Goal: Find specific page/section: Find specific page/section

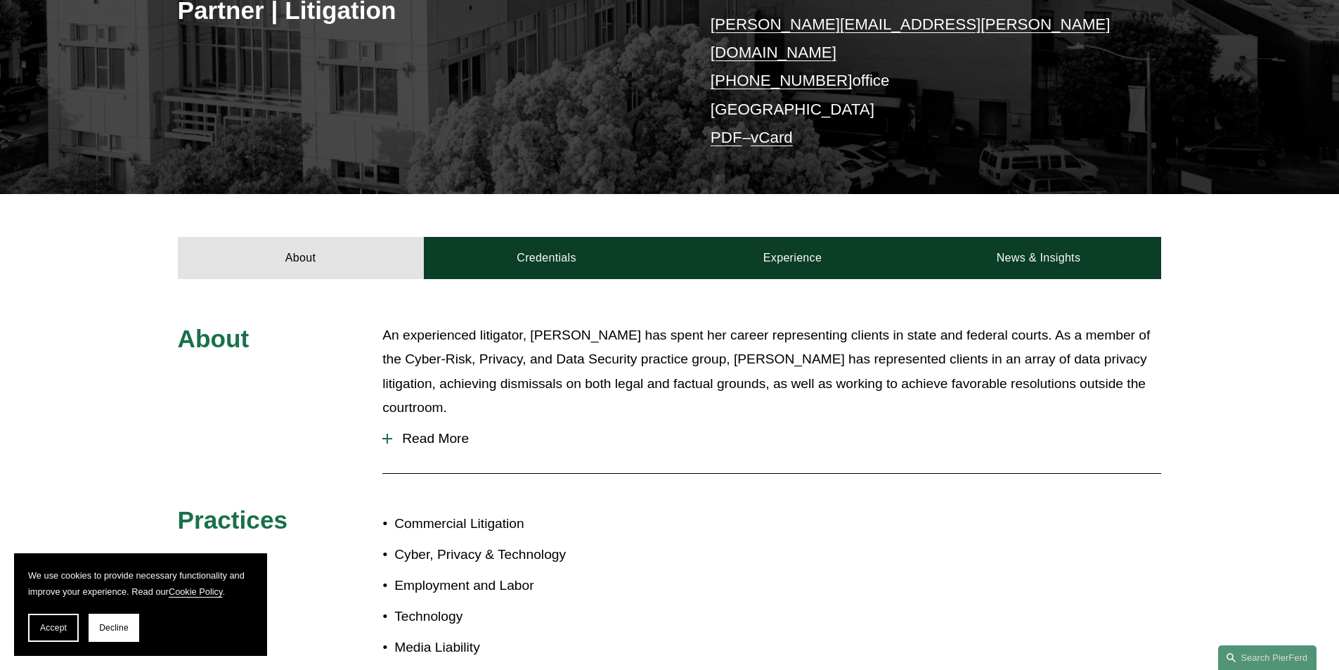
scroll to position [370, 0]
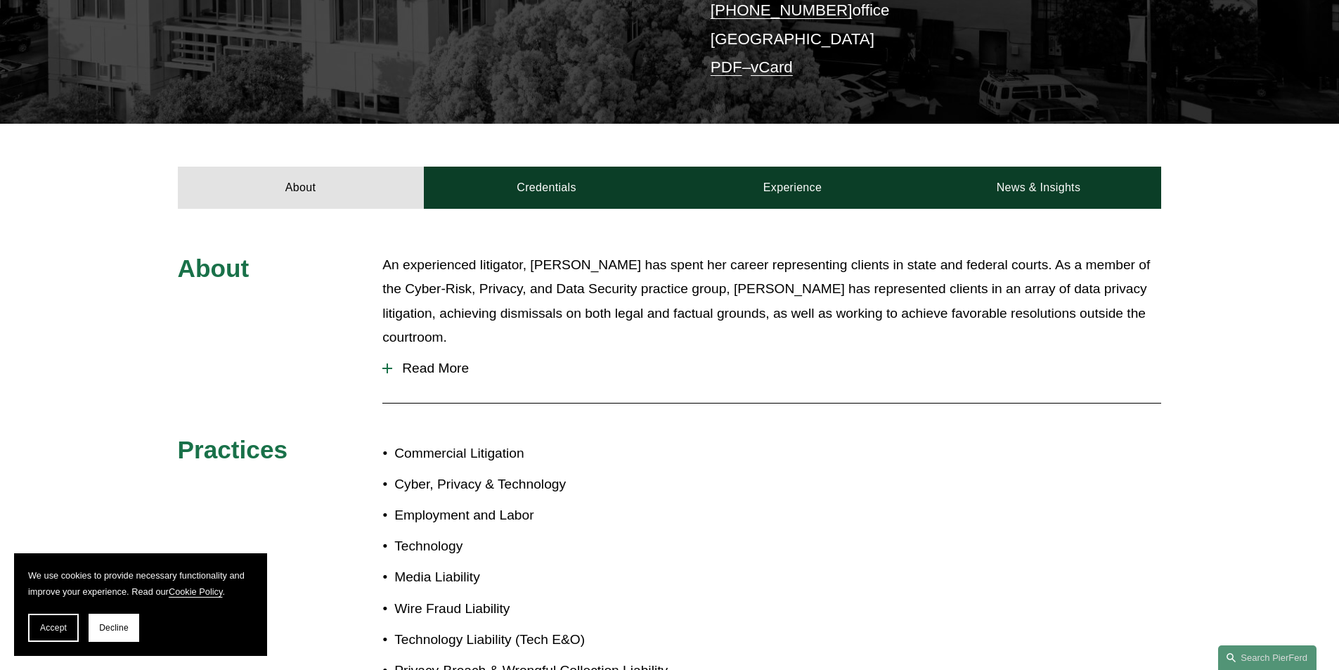
click at [385, 363] on div at bounding box center [387, 368] width 10 height 10
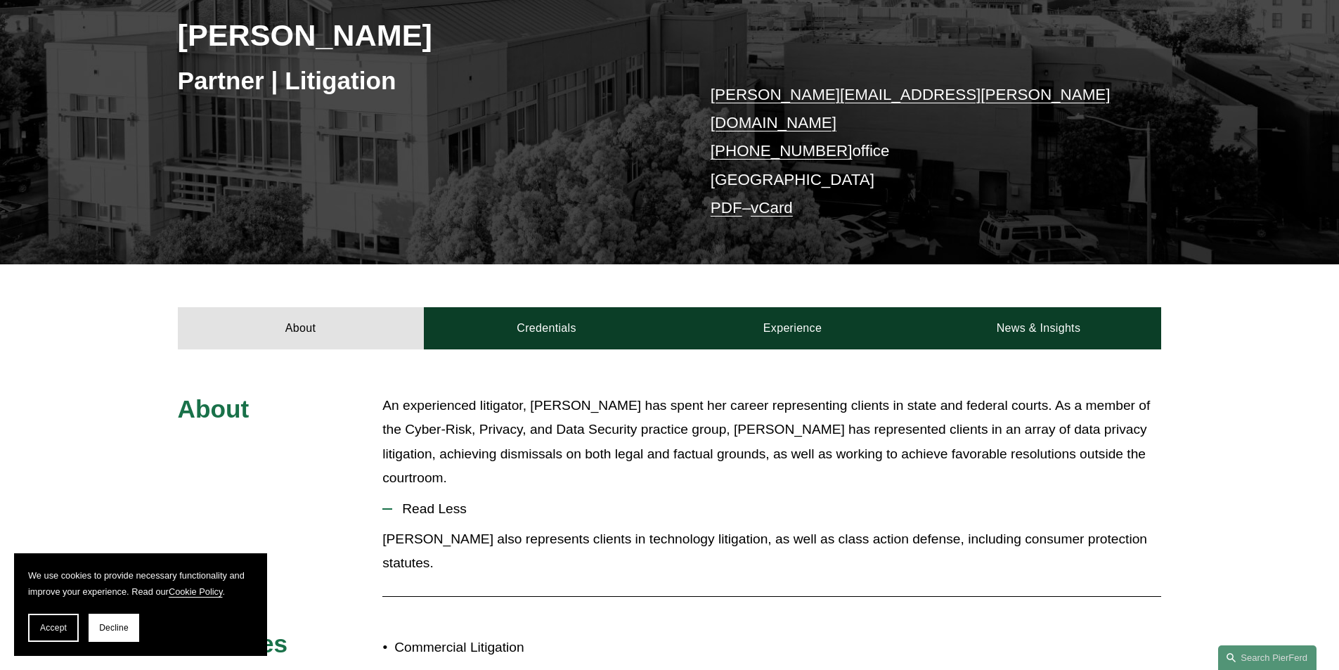
scroll to position [159, 0]
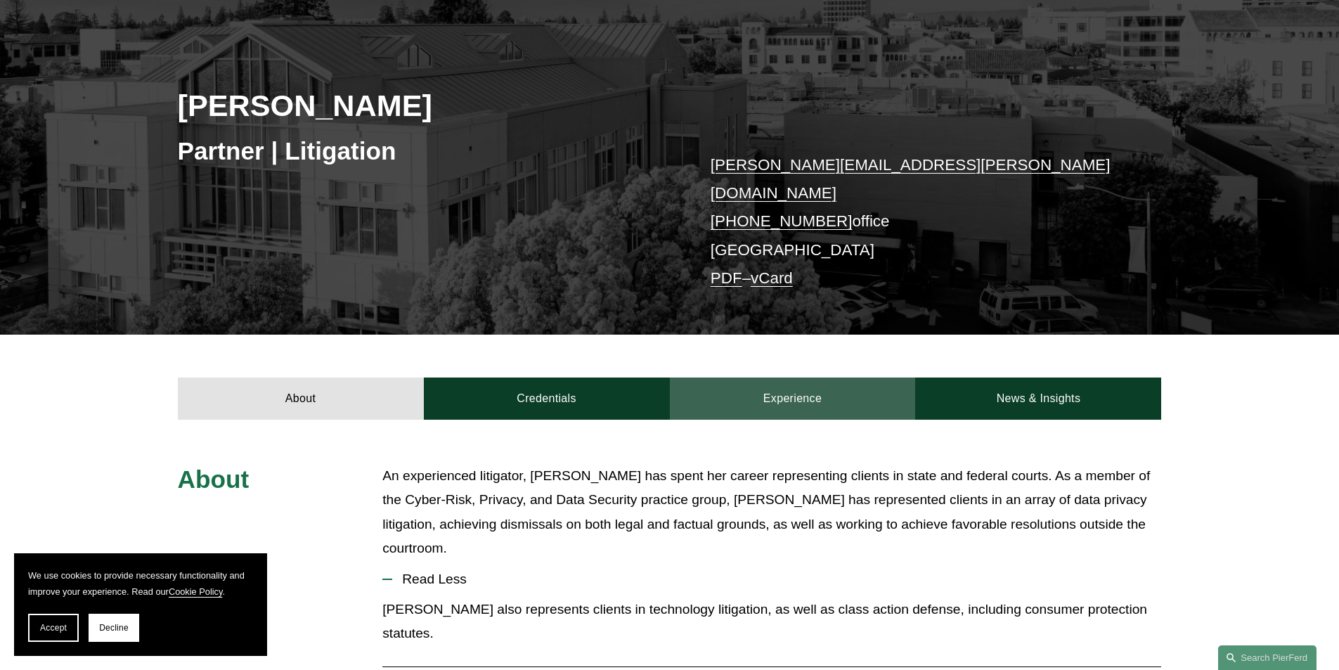
click at [813, 379] on link "Experience" at bounding box center [793, 399] width 246 height 42
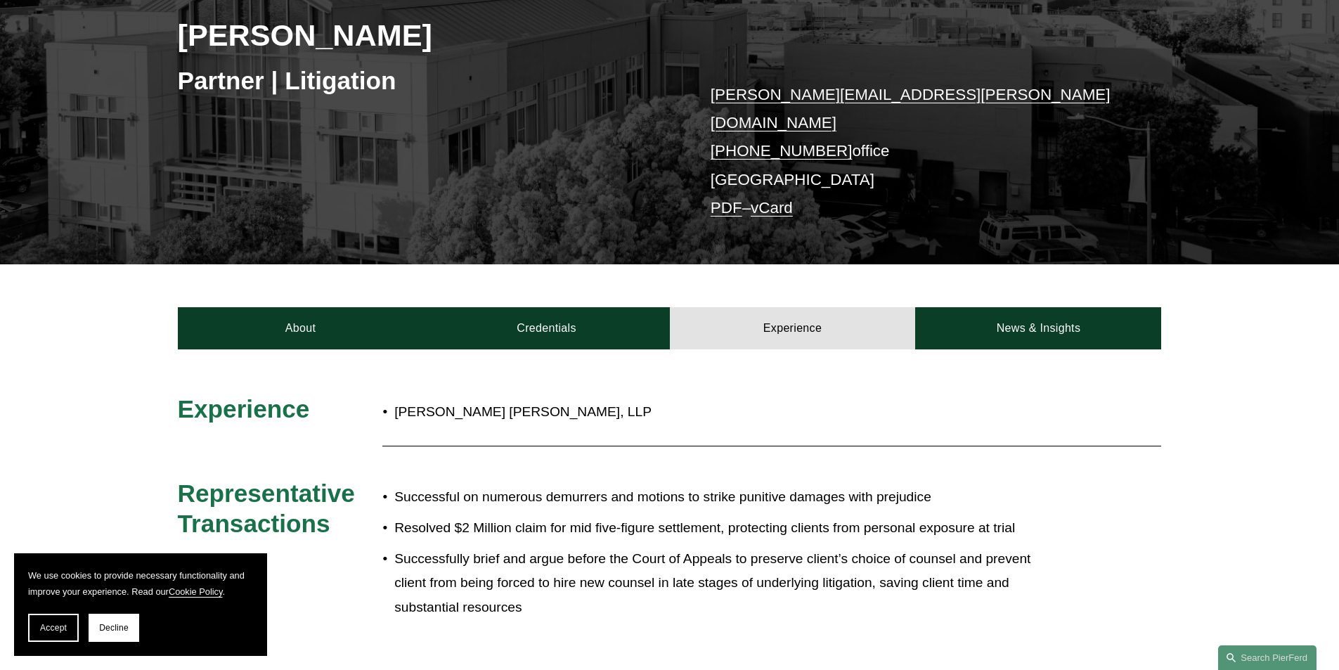
scroll to position [0, 0]
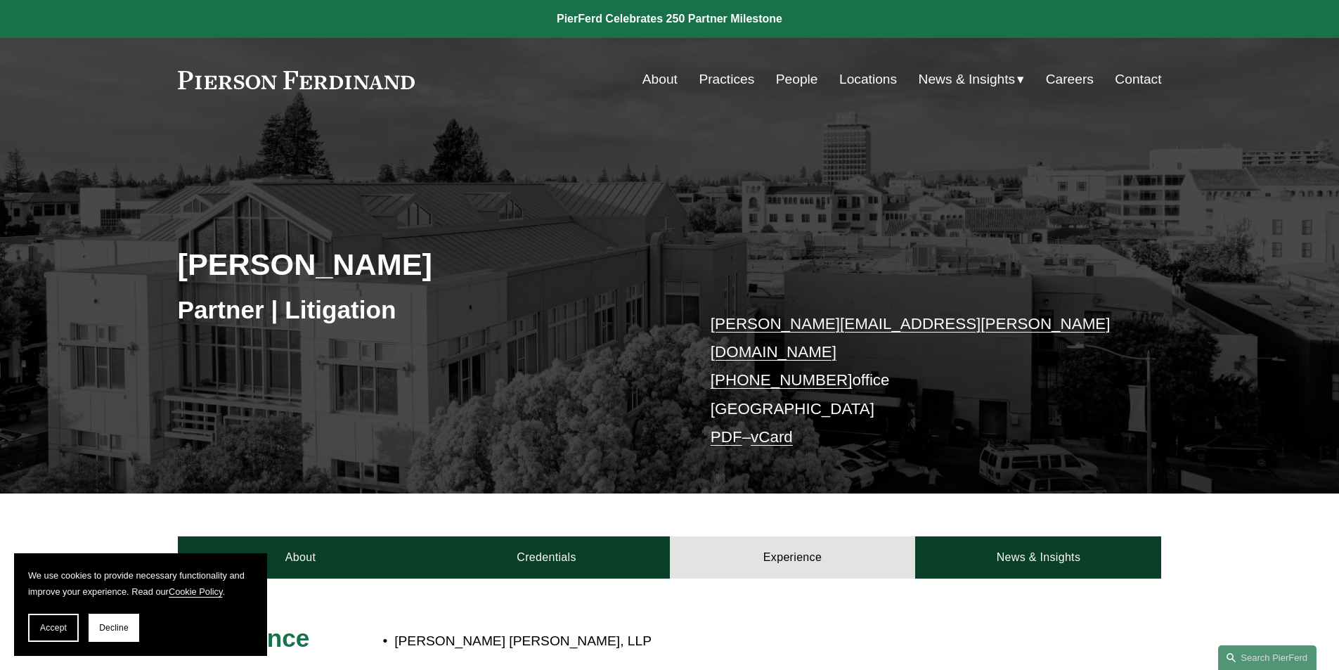
click at [877, 74] on link "Locations" at bounding box center [868, 79] width 58 height 27
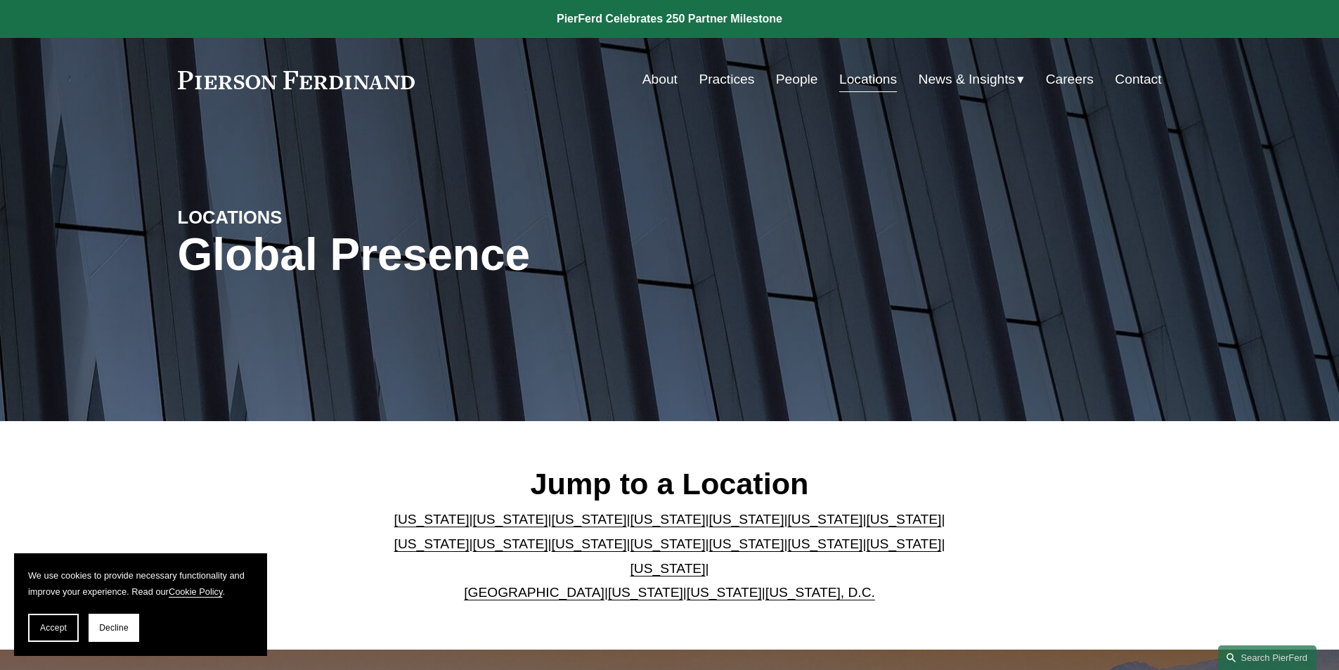
scroll to position [141, 0]
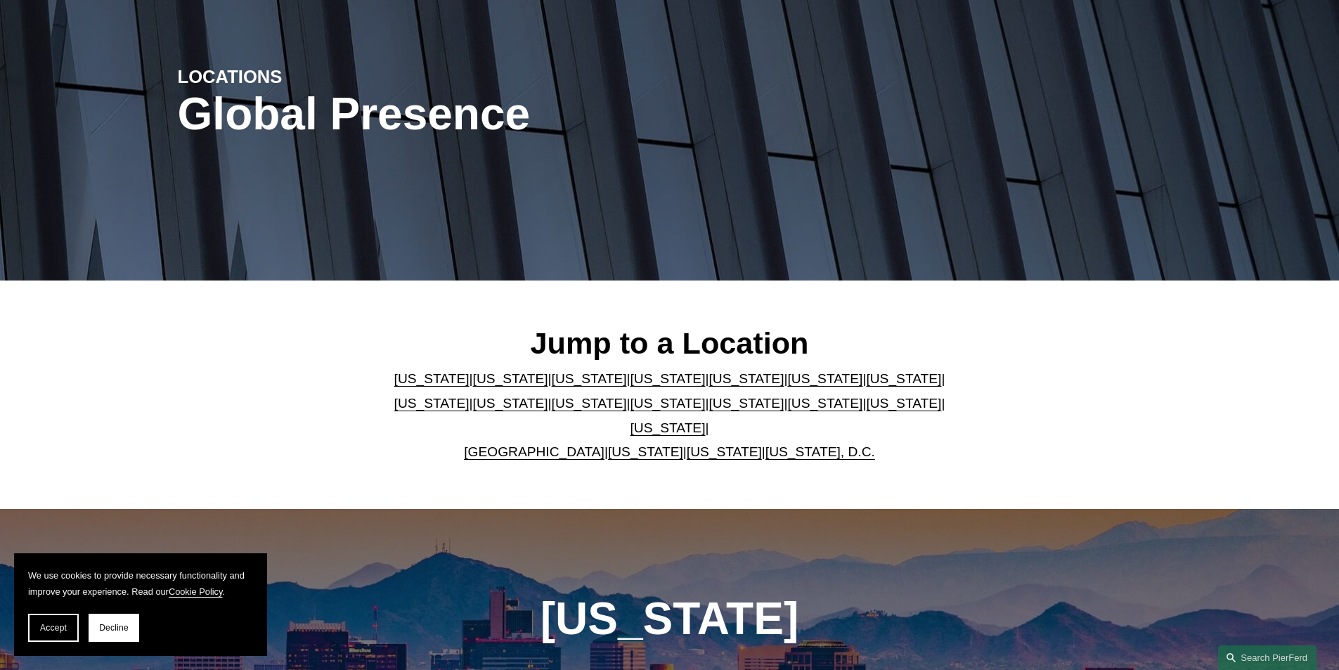
click at [787, 411] on link "[US_STATE]" at bounding box center [824, 403] width 75 height 15
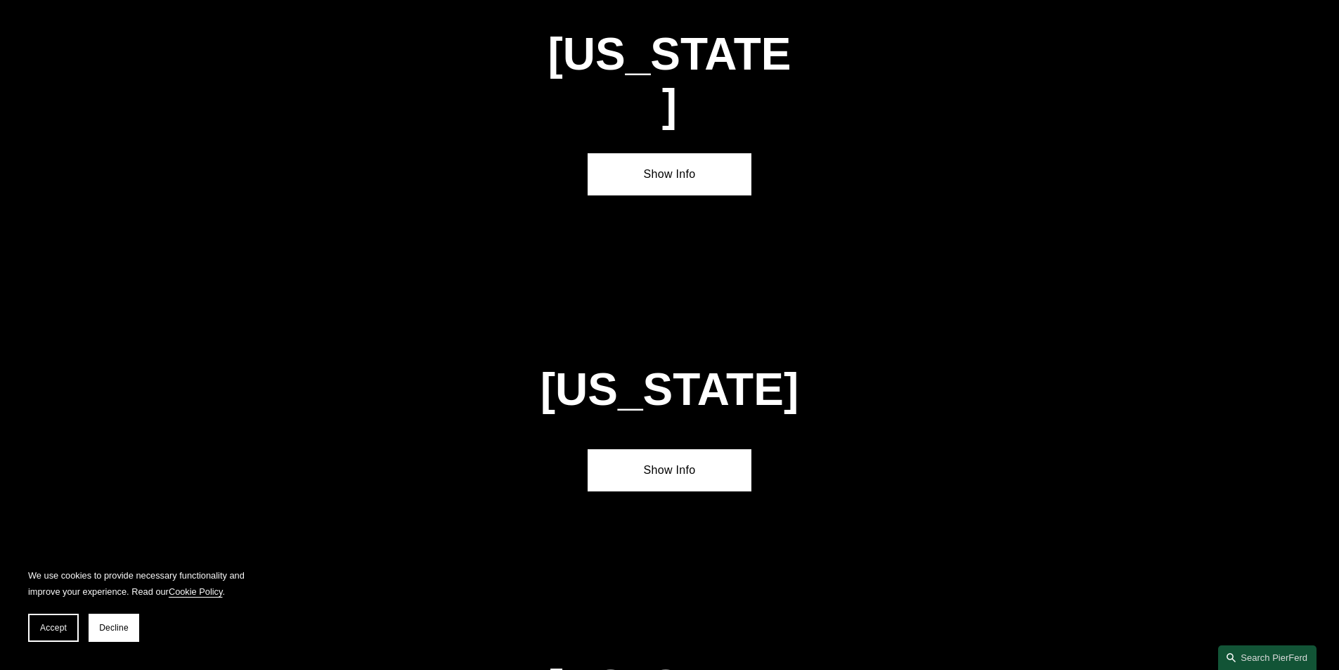
scroll to position [4127, 0]
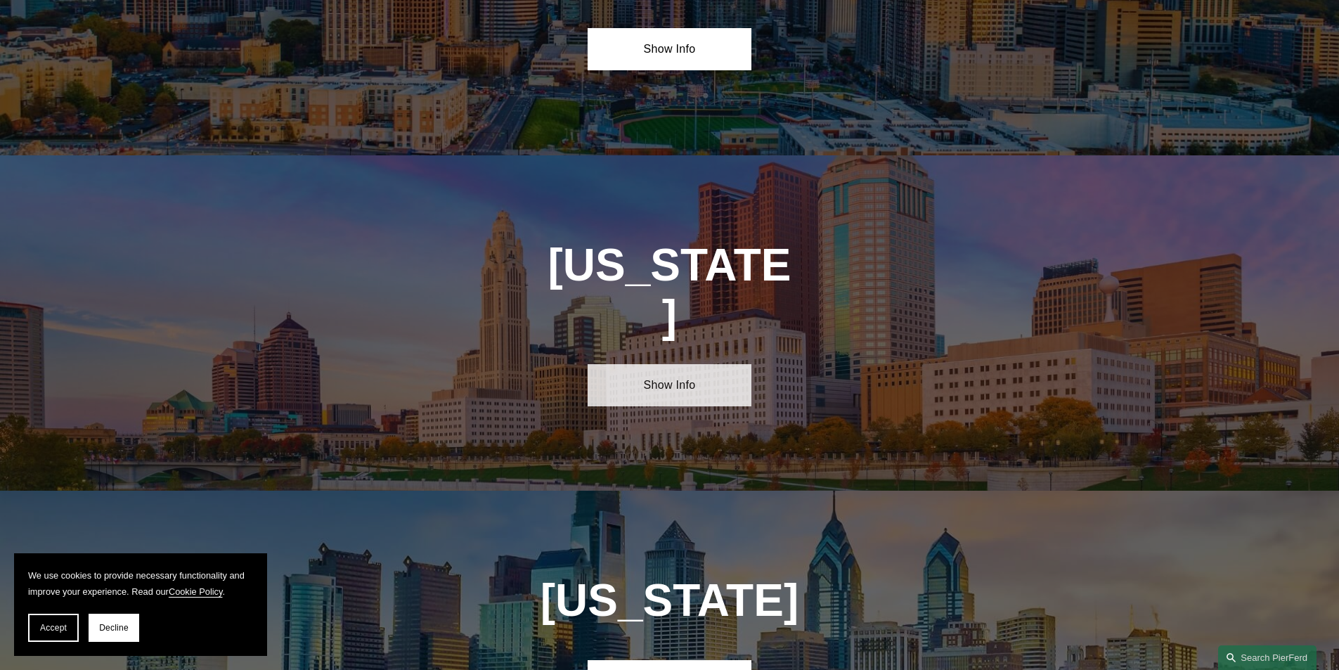
click at [687, 364] on link "Show Info" at bounding box center [670, 385] width 164 height 42
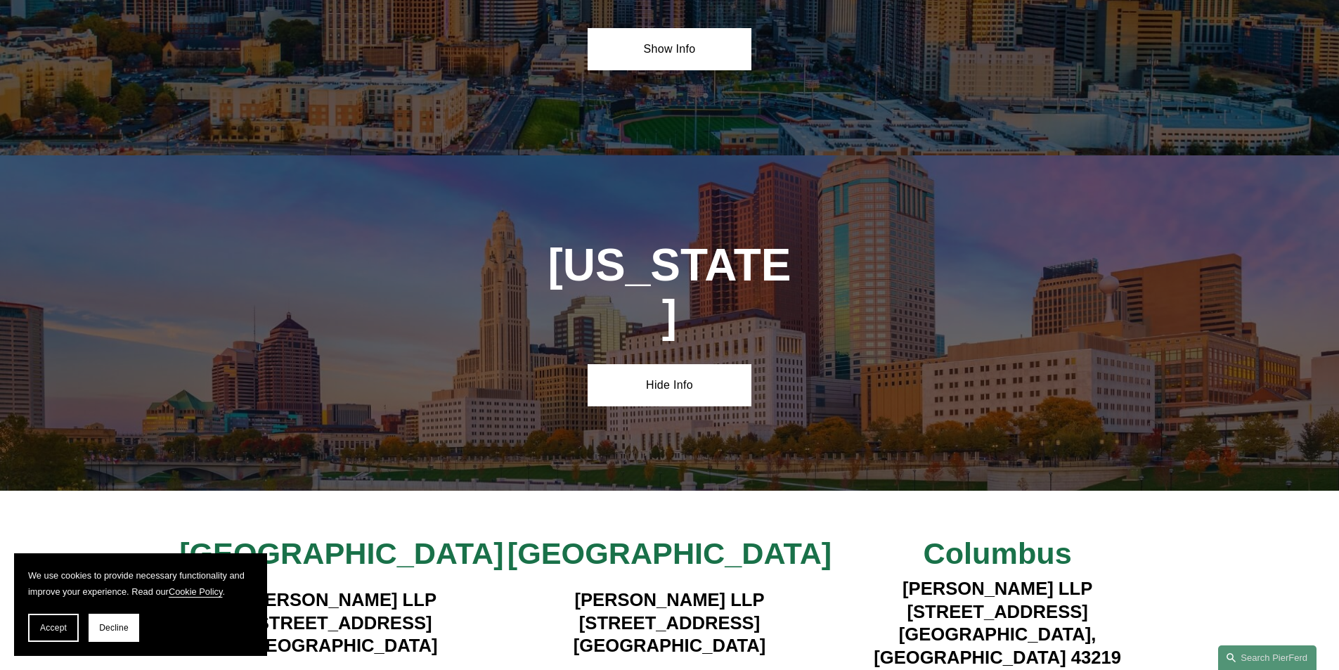
scroll to position [4198, 0]
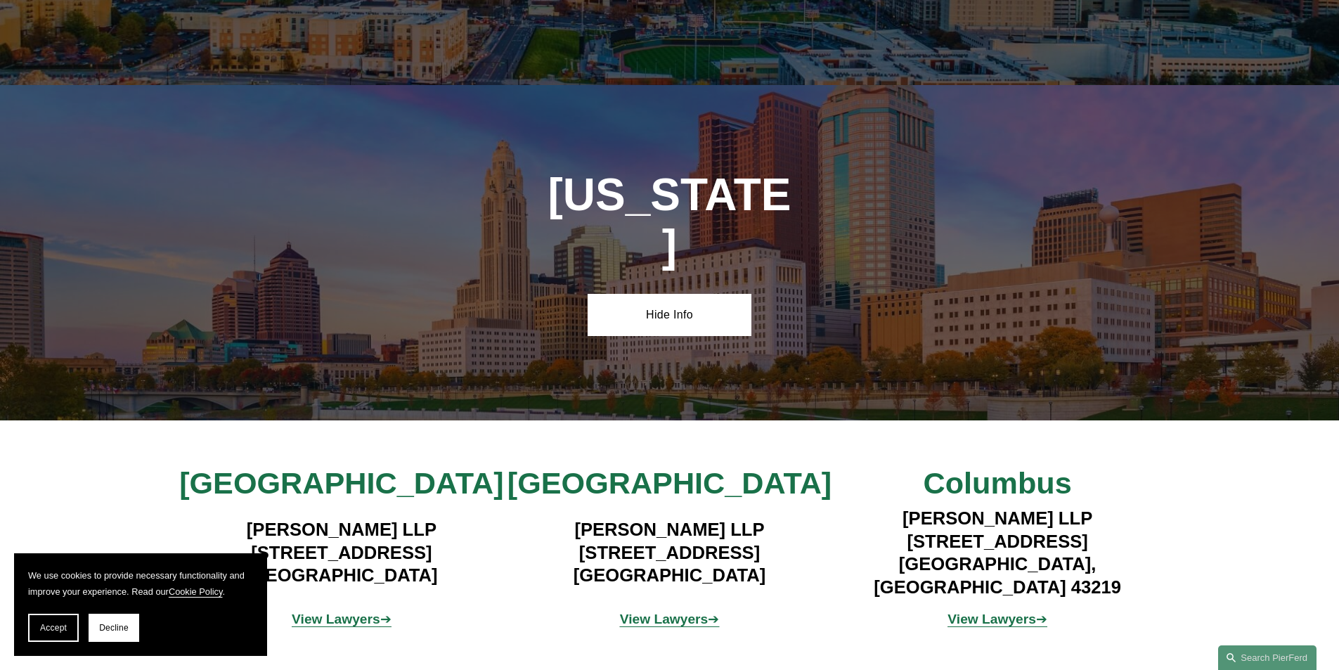
click at [1008, 612] on strong "View Lawyers" at bounding box center [992, 619] width 89 height 15
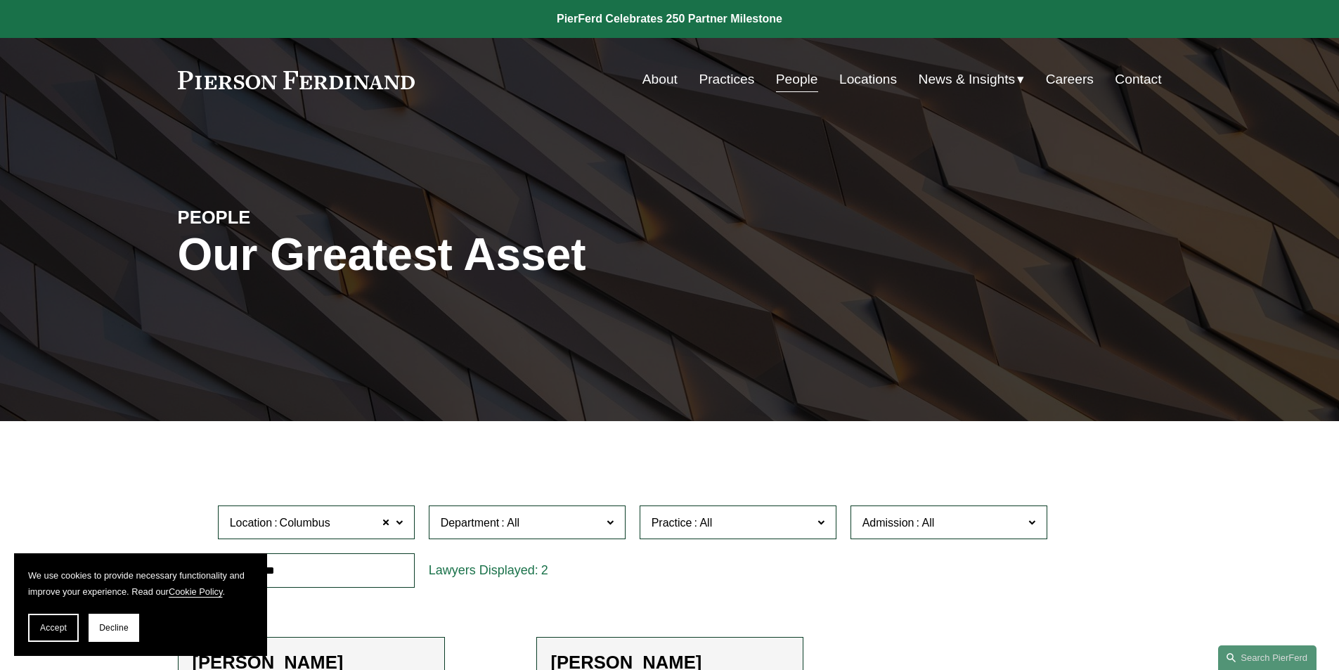
click at [654, 82] on link "About" at bounding box center [660, 79] width 35 height 27
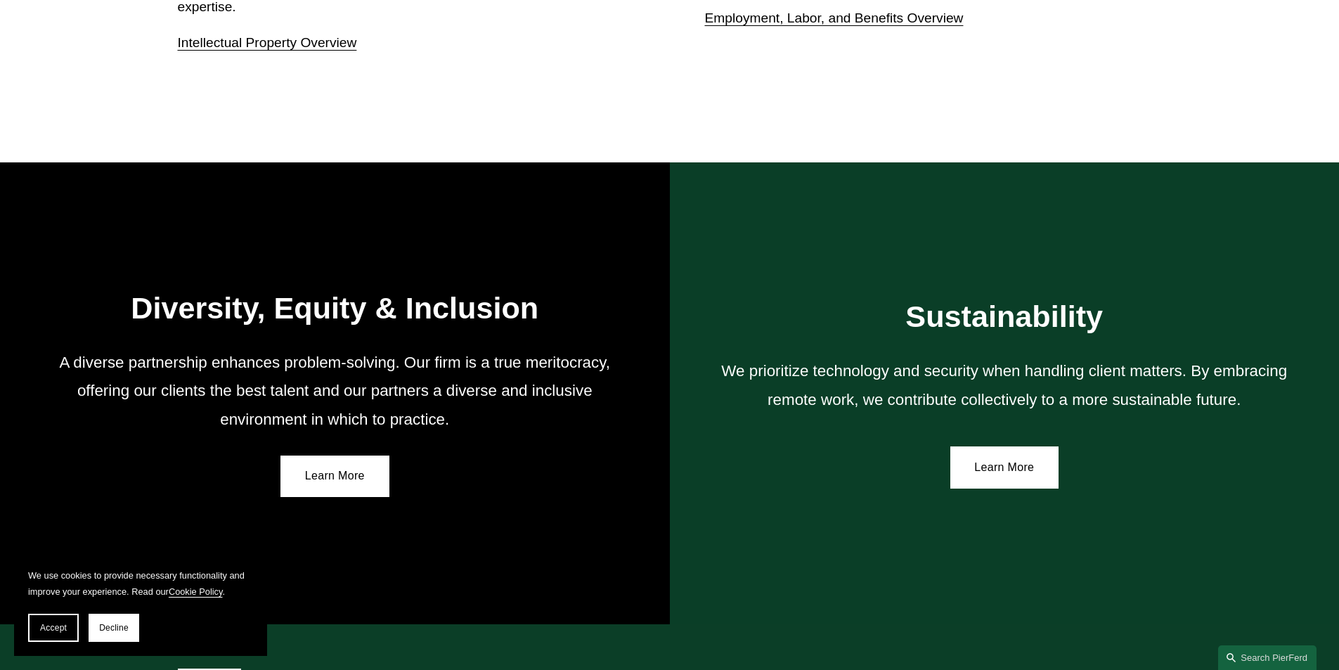
scroll to position [2216, 0]
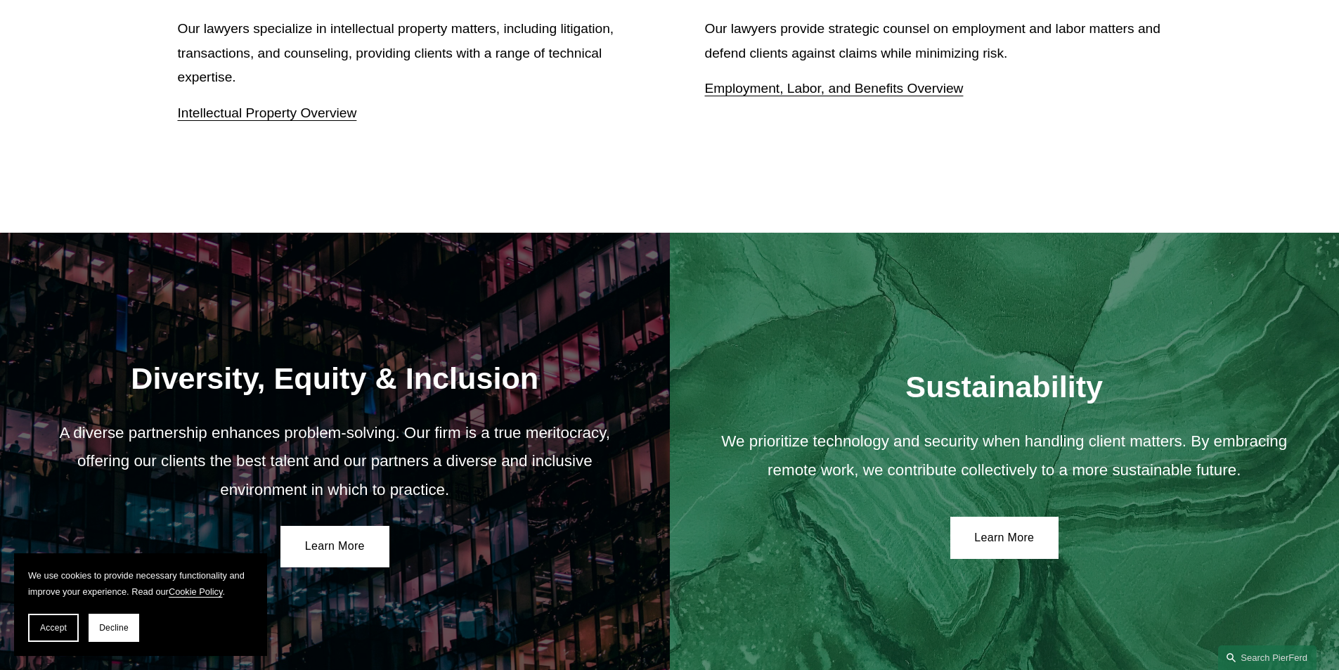
click at [56, 625] on span "Accept" at bounding box center [53, 628] width 27 height 10
